Goal: Task Accomplishment & Management: Manage account settings

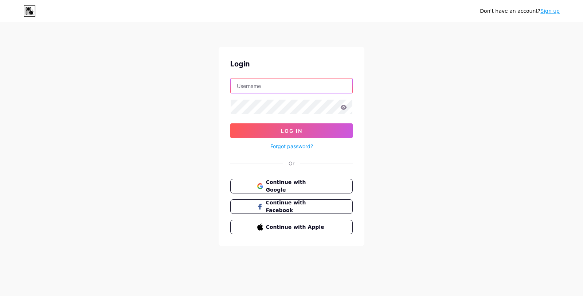
type input "SIGLET"
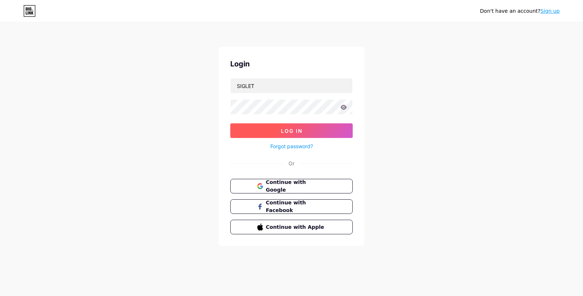
click at [241, 134] on button "Log In" at bounding box center [291, 130] width 122 height 15
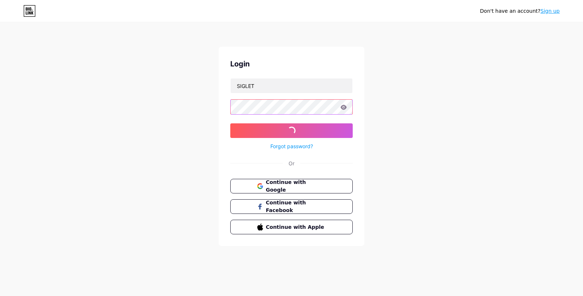
click at [345, 106] on div at bounding box center [291, 106] width 122 height 15
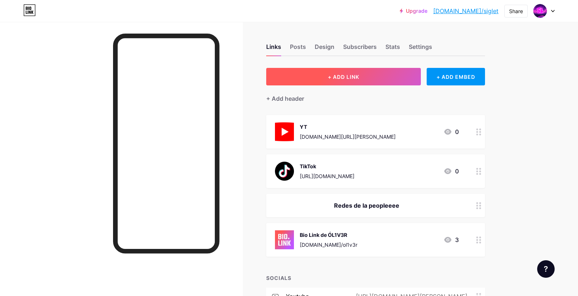
click at [388, 82] on button "+ ADD LINK" at bounding box center [343, 76] width 155 height 17
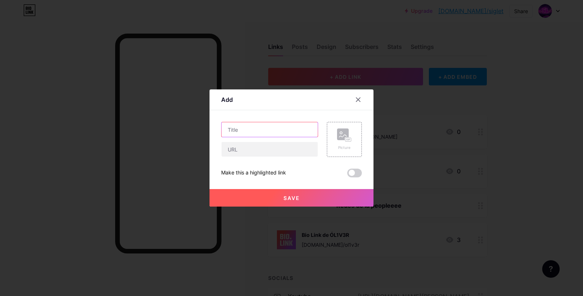
click at [288, 125] on input "text" at bounding box center [270, 129] width 96 height 15
type input "InstaGram"
click at [350, 150] on div "Picture" at bounding box center [344, 147] width 15 height 5
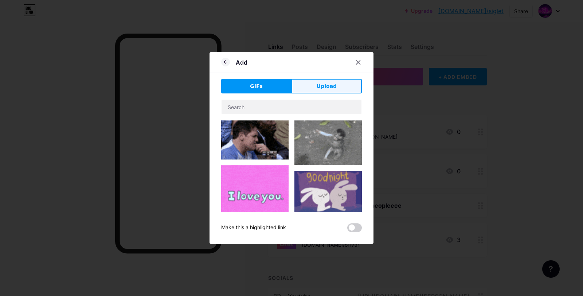
click at [346, 90] on button "Upload" at bounding box center [327, 86] width 70 height 15
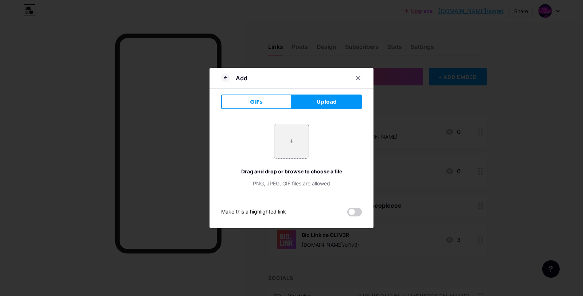
click at [295, 131] on input "file" at bounding box center [292, 141] width 34 height 34
type input "C:\fakepath\Instagram_logo_2022.svg.png"
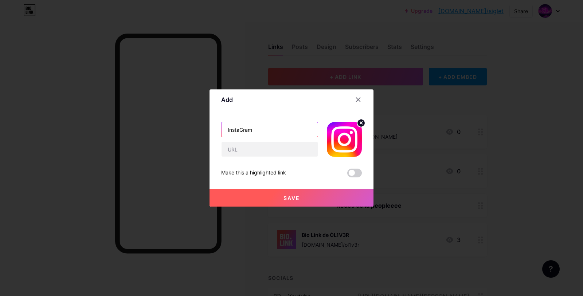
click at [244, 130] on input "InstaGram" at bounding box center [270, 129] width 96 height 15
type input "Instagram"
click at [275, 200] on button "Save" at bounding box center [292, 197] width 164 height 17
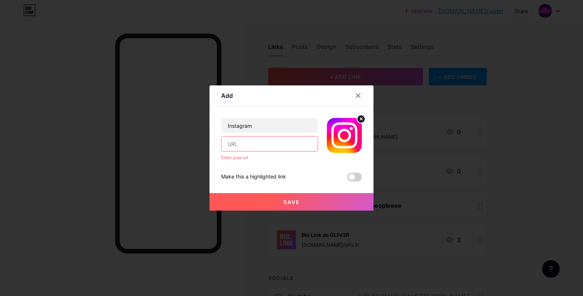
drag, startPoint x: 275, startPoint y: 200, endPoint x: 254, endPoint y: 142, distance: 61.7
click at [254, 142] on input "text" at bounding box center [270, 143] width 96 height 15
paste input "[URL][DOMAIN_NAME]"
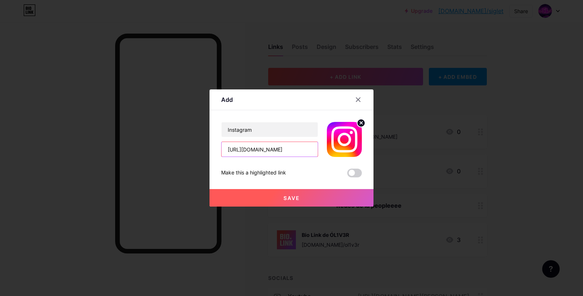
type input "[URL][DOMAIN_NAME]"
click at [293, 189] on button "Save" at bounding box center [292, 197] width 164 height 17
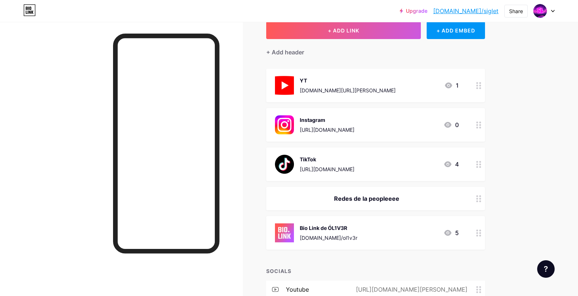
scroll to position [128, 0]
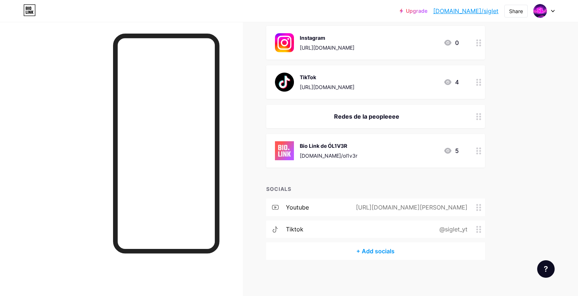
click at [369, 253] on div "+ Add socials" at bounding box center [375, 250] width 219 height 17
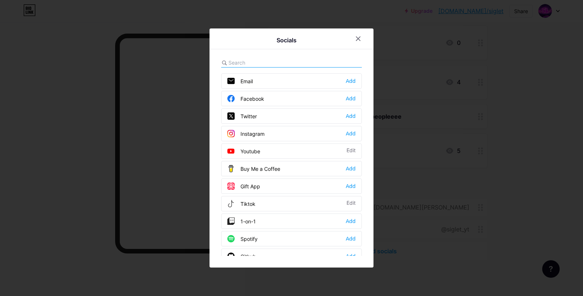
click at [280, 134] on div "Instagram Add" at bounding box center [291, 133] width 141 height 15
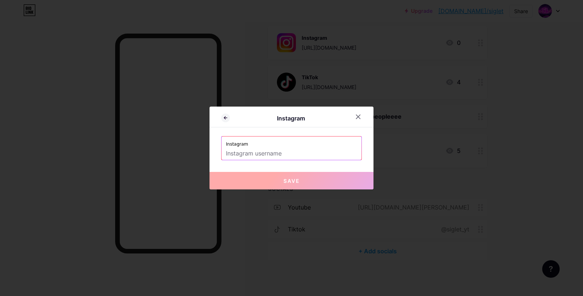
click at [279, 153] on input "text" at bounding box center [291, 153] width 131 height 12
paste input "[URL][DOMAIN_NAME]"
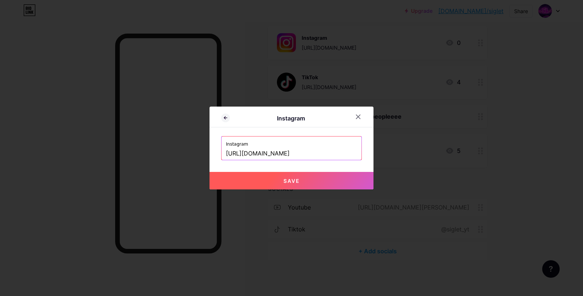
click at [289, 177] on button "Save" at bounding box center [292, 180] width 164 height 17
type input "https://instagram.com/https://www.instagram.com/sigma_gillette/"
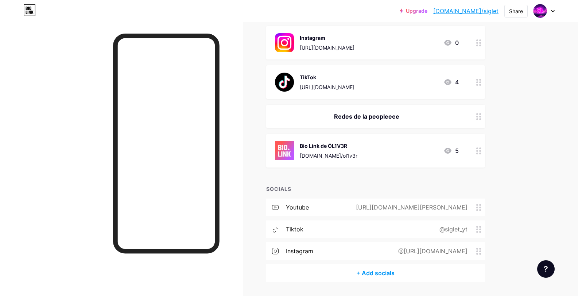
drag, startPoint x: 477, startPoint y: 206, endPoint x: 477, endPoint y: 233, distance: 27.0
click at [477, 234] on div "youtube https://youtube.com/@sigma-gillette tiktok @siglet_yt instagram @https:…" at bounding box center [375, 231] width 219 height 66
click at [485, 209] on span at bounding box center [480, 207] width 9 height 7
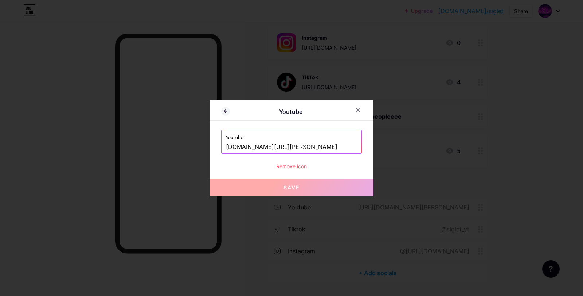
click at [481, 209] on div at bounding box center [291, 148] width 583 height 296
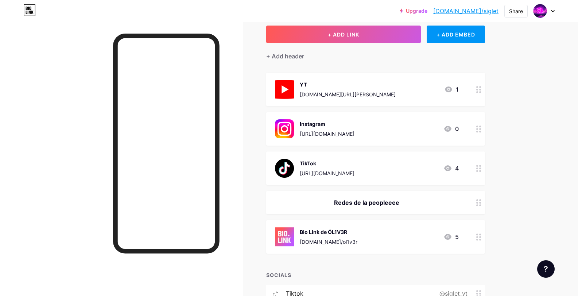
scroll to position [0, 0]
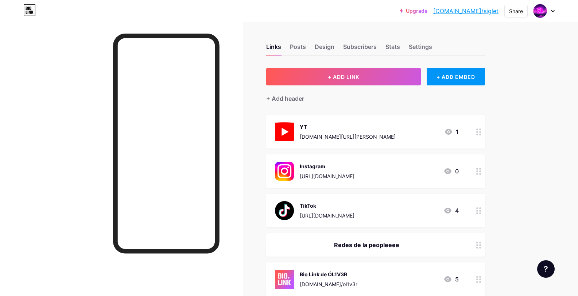
click at [403, 210] on div "TikTok [URL][DOMAIN_NAME] 4" at bounding box center [367, 210] width 184 height 19
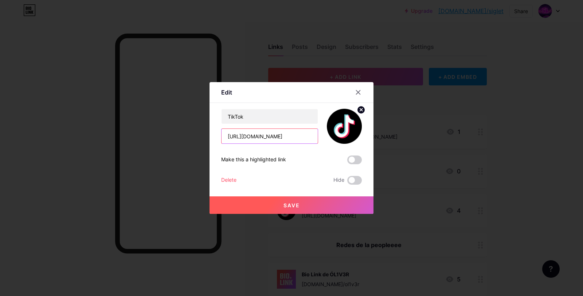
click at [303, 139] on input "[URL][DOMAIN_NAME]" at bounding box center [270, 136] width 96 height 15
click at [450, 134] on div at bounding box center [291, 148] width 583 height 296
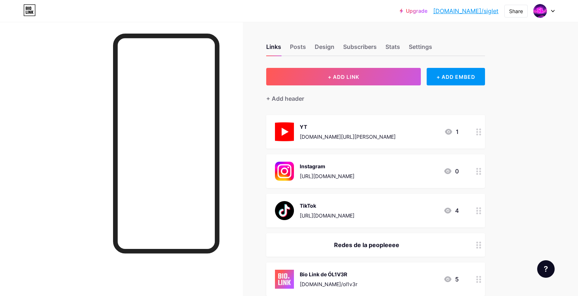
scroll to position [109, 0]
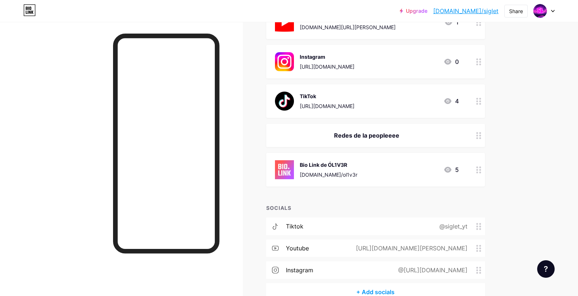
click at [333, 227] on div "tiktok @siglet_yt" at bounding box center [375, 225] width 219 height 17
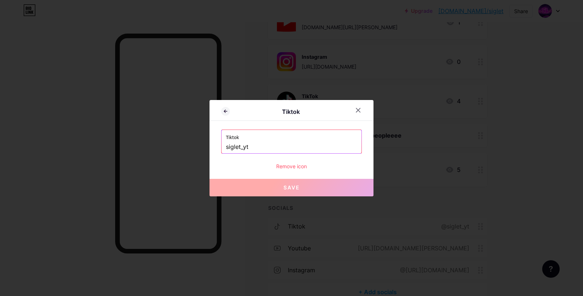
click at [301, 137] on label "Tiktok" at bounding box center [291, 135] width 131 height 11
click at [288, 147] on input "siglet_yt" at bounding box center [291, 147] width 131 height 12
click at [365, 108] on div at bounding box center [363, 110] width 22 height 13
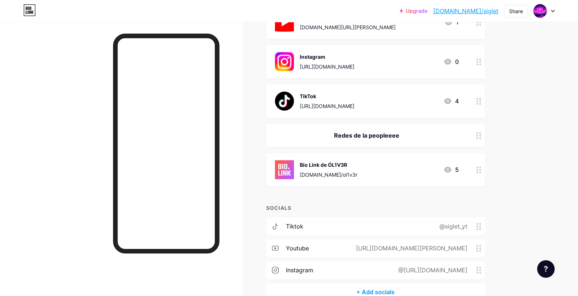
click at [318, 217] on div "tiktok @siglet_yt" at bounding box center [375, 225] width 219 height 17
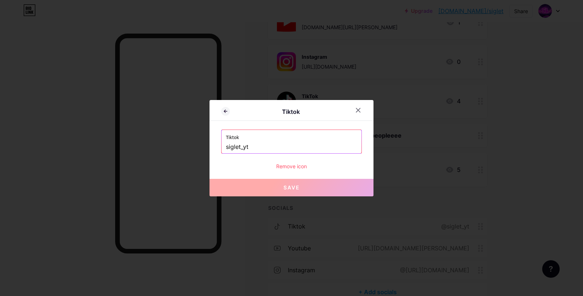
click at [271, 141] on input "siglet_yt" at bounding box center [291, 147] width 131 height 12
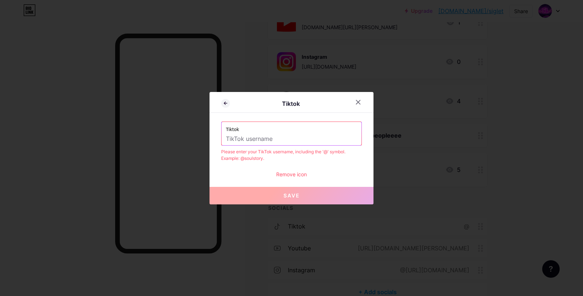
paste input "[URL][DOMAIN_NAME]"
drag, startPoint x: 316, startPoint y: 143, endPoint x: 220, endPoint y: 152, distance: 97.0
click at [220, 152] on div "Tiktok Tiktok [URL][DOMAIN_NAME] Please enter your TikTok username, including t…" at bounding box center [292, 148] width 164 height 112
paste input "@"
click at [338, 135] on input "[URL][DOMAIN_NAME]" at bounding box center [291, 139] width 131 height 12
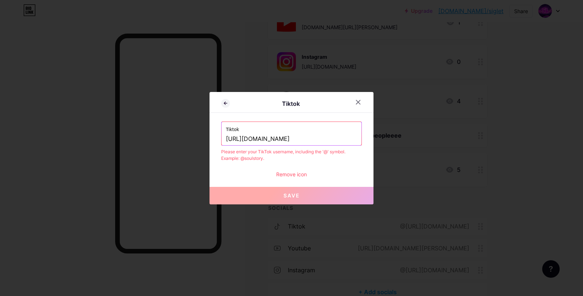
click at [338, 135] on input "[URL][DOMAIN_NAME]" at bounding box center [291, 139] width 131 height 12
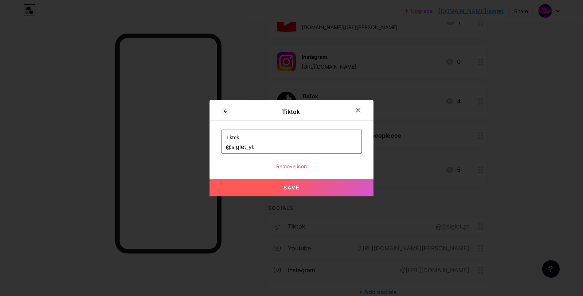
click at [312, 180] on button "Save" at bounding box center [292, 187] width 164 height 17
type input "[URL][DOMAIN_NAME]"
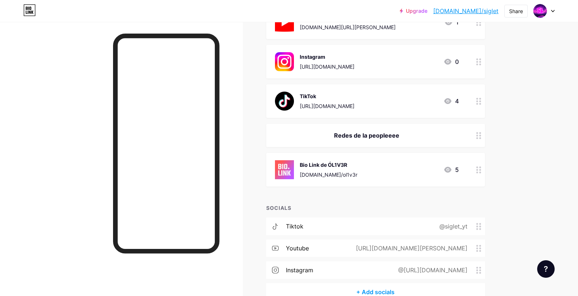
click at [341, 108] on div "[URL][DOMAIN_NAME]" at bounding box center [327, 106] width 55 height 8
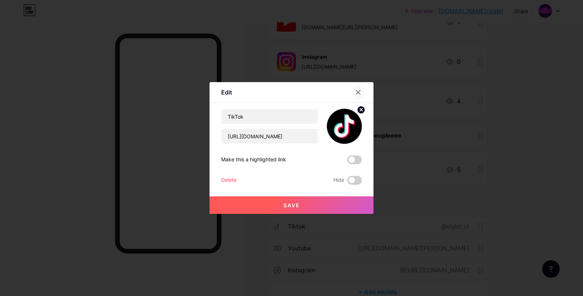
click at [356, 97] on div at bounding box center [358, 92] width 13 height 13
